Goal: Task Accomplishment & Management: Use online tool/utility

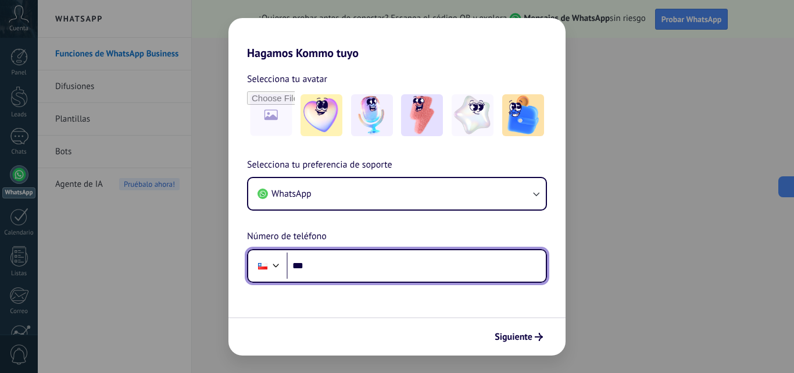
click at [334, 260] on input "***" at bounding box center [416, 265] width 259 height 27
click at [326, 260] on input "***" at bounding box center [416, 265] width 259 height 27
click at [356, 267] on input "***" at bounding box center [416, 265] width 259 height 27
paste input "**********"
type input "**********"
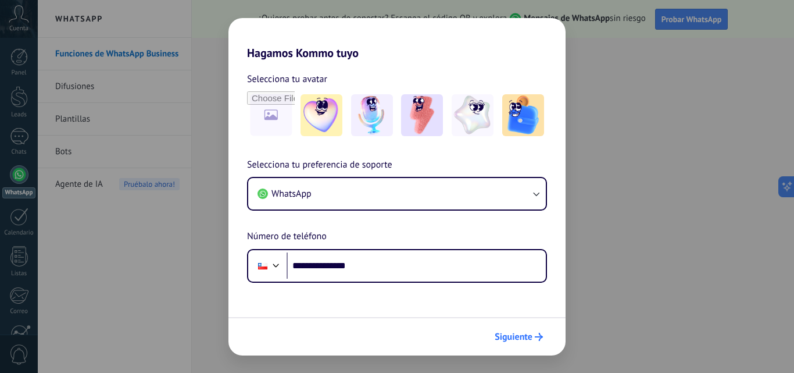
click at [506, 334] on span "Siguiente" at bounding box center [514, 336] width 38 height 8
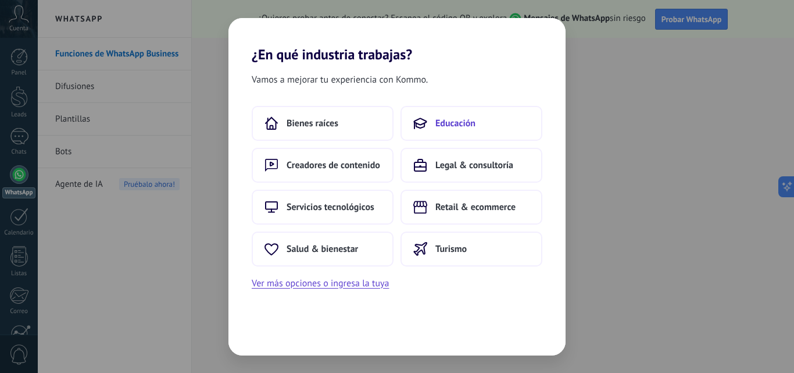
click at [444, 126] on span "Educación" at bounding box center [455, 123] width 40 height 12
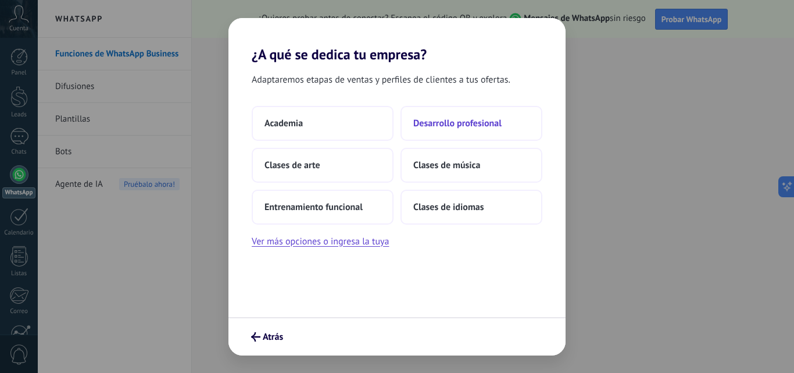
click at [472, 120] on span "Desarrollo profesional" at bounding box center [457, 123] width 88 height 12
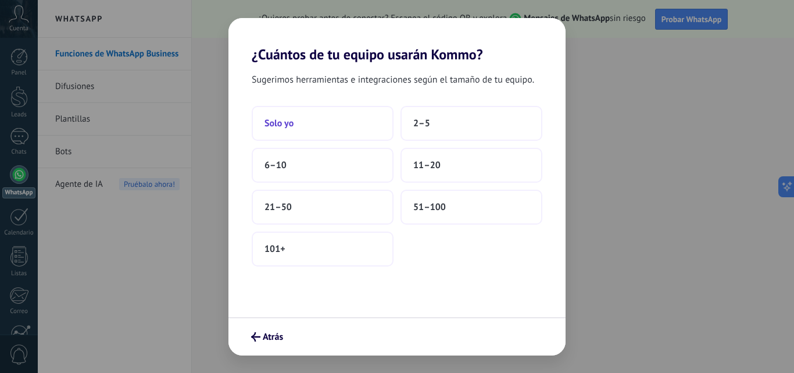
click at [338, 130] on button "Solo yo" at bounding box center [323, 123] width 142 height 35
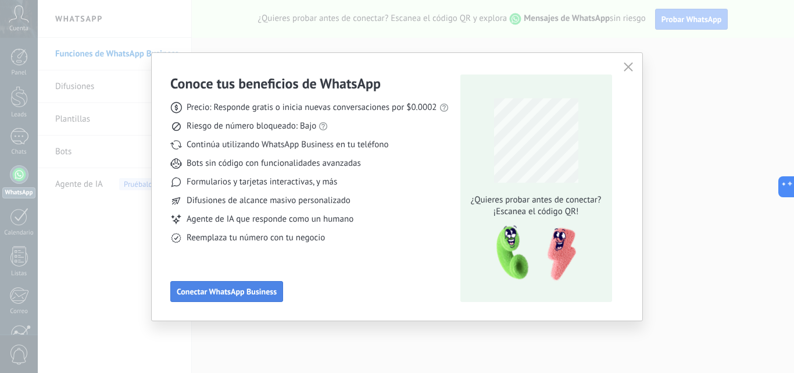
click at [260, 295] on span "Conectar WhatsApp Business" at bounding box center [227, 291] width 100 height 8
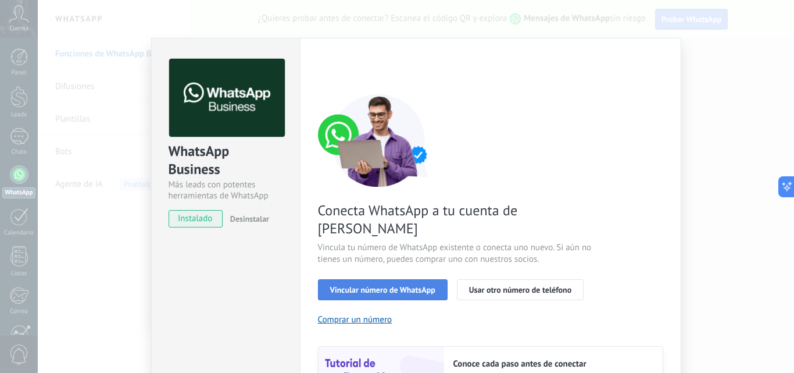
click at [344, 285] on span "Vincular número de WhatsApp" at bounding box center [382, 289] width 105 height 8
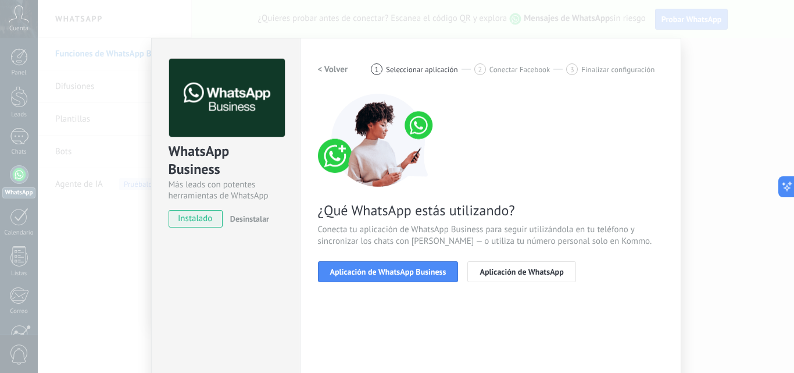
click at [344, 273] on span "Aplicación de WhatsApp Business" at bounding box center [388, 271] width 116 height 8
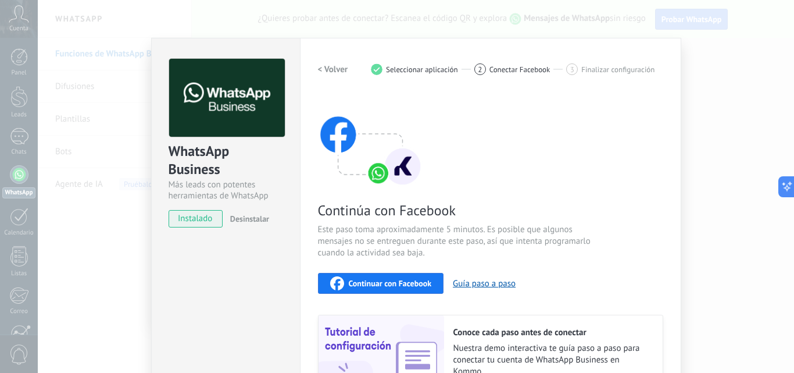
click at [330, 65] on h2 "< Volver" at bounding box center [333, 69] width 30 height 11
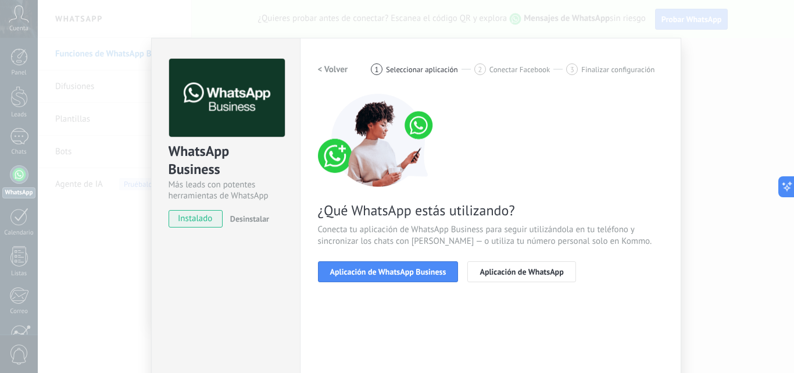
click at [330, 67] on h2 "< Volver" at bounding box center [333, 69] width 30 height 11
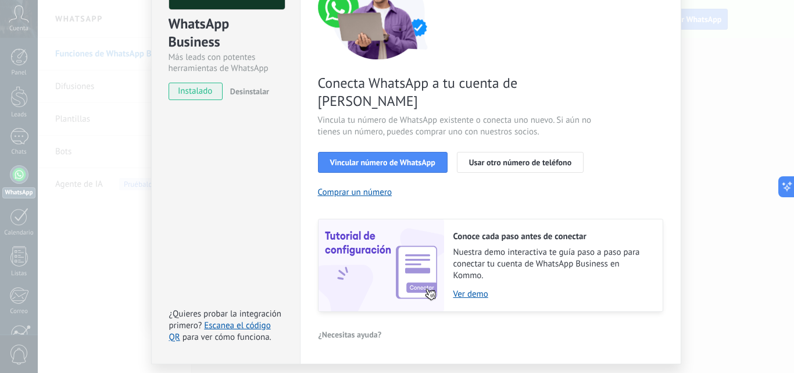
scroll to position [144, 0]
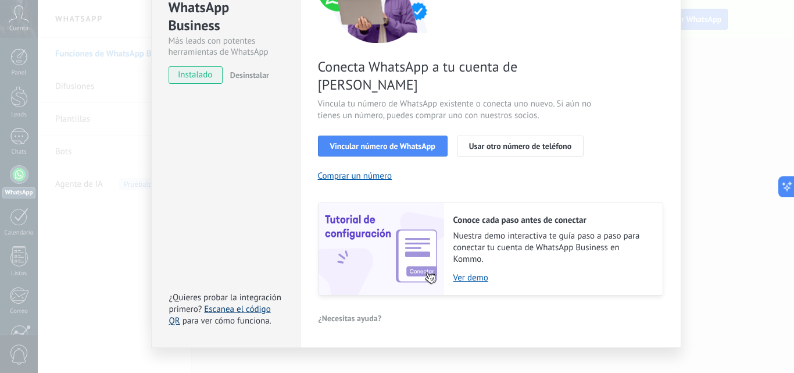
click at [227, 303] on link "Escanea el código QR" at bounding box center [220, 314] width 102 height 23
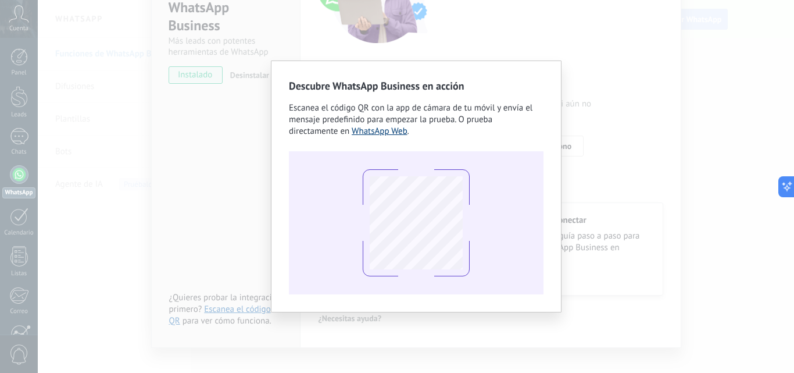
click at [371, 135] on link "WhatsApp Web" at bounding box center [380, 131] width 56 height 11
click at [533, 212] on div at bounding box center [416, 222] width 255 height 143
click at [653, 98] on div "Descubre WhatsApp Business en acción Escanea el código QR con la app [PERSON_NA…" at bounding box center [416, 186] width 756 height 373
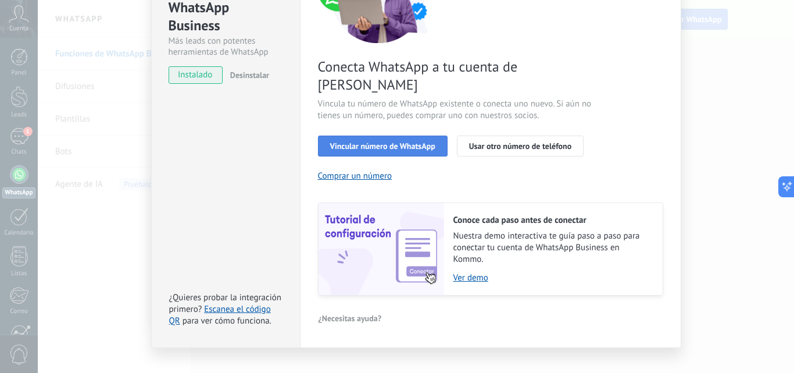
click at [371, 142] on span "Vincular número de WhatsApp" at bounding box center [382, 146] width 105 height 8
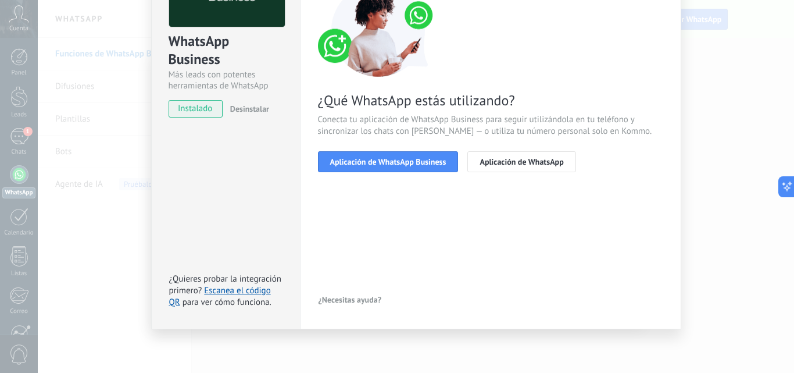
scroll to position [110, 0]
click at [377, 159] on span "Aplicación de WhatsApp Business" at bounding box center [388, 162] width 116 height 8
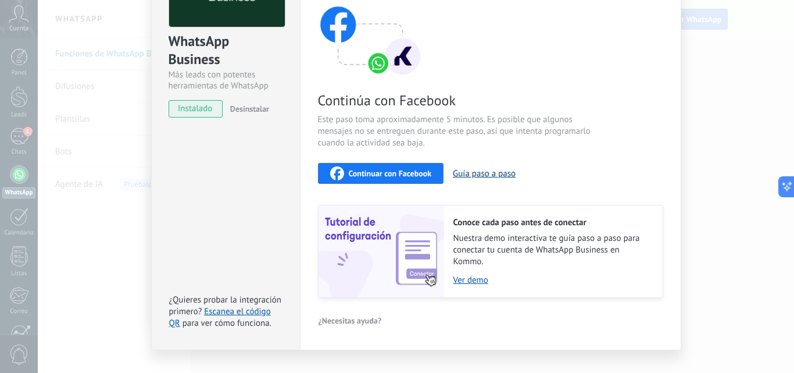
click at [464, 174] on button "Guía paso a paso" at bounding box center [484, 173] width 63 height 11
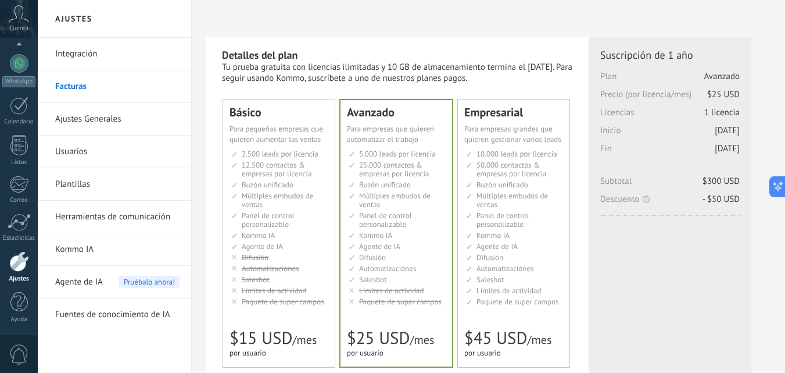
click at [79, 185] on link "Plantillas" at bounding box center [117, 184] width 124 height 33
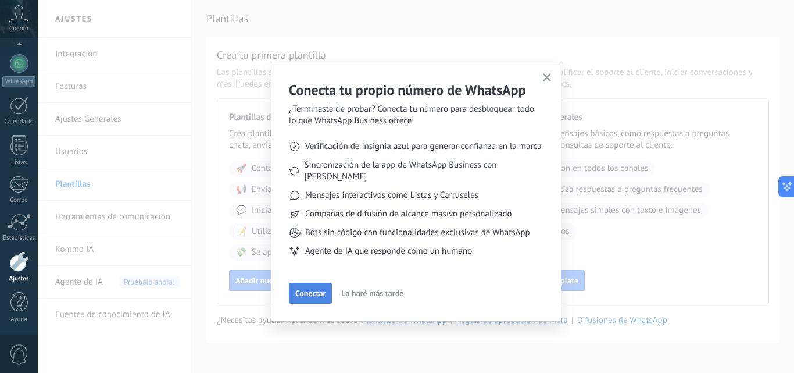
click at [310, 289] on span "Conectar" at bounding box center [310, 293] width 30 height 8
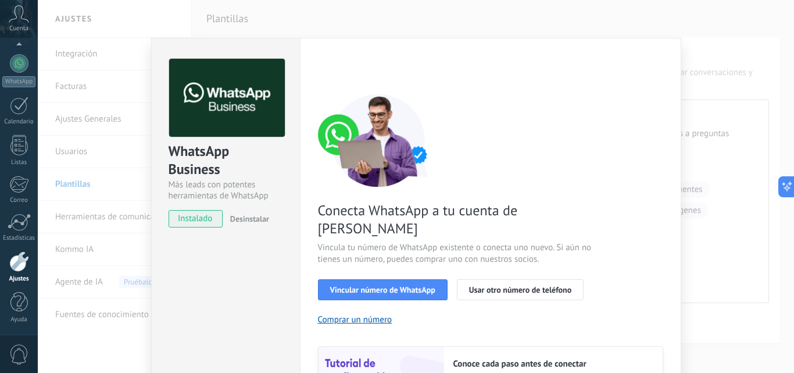
click at [752, 230] on div "WhatsApp Business Más leads con potentes herramientas de WhatsApp instalado Des…" at bounding box center [416, 186] width 756 height 373
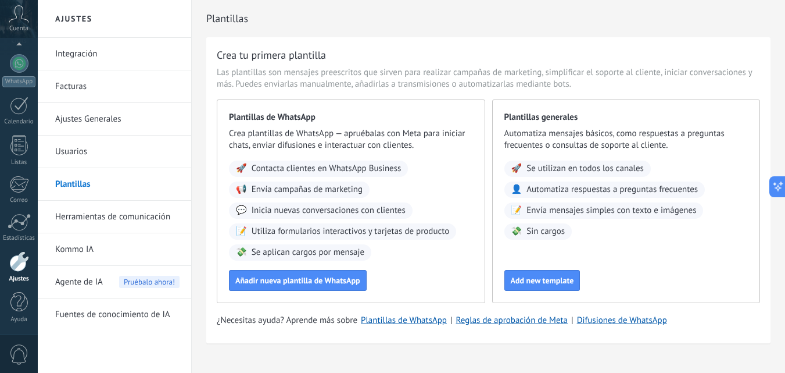
click at [303, 210] on span "Inicia nuevas conversaciones con clientes" at bounding box center [329, 211] width 154 height 12
click at [312, 210] on span "Inicia nuevas conversaciones con clientes" at bounding box center [329, 211] width 154 height 12
click at [277, 284] on span "Añadir nueva plantilla de WhatsApp" at bounding box center [297, 280] width 125 height 8
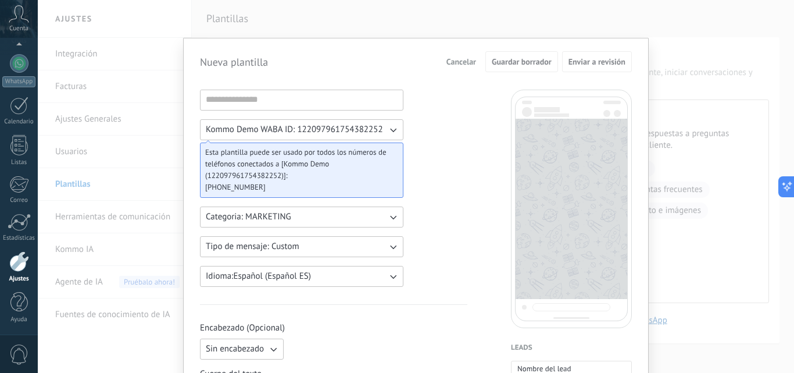
click at [460, 62] on span "Cancelar" at bounding box center [461, 62] width 30 height 8
